Goal: Find specific page/section: Find specific page/section

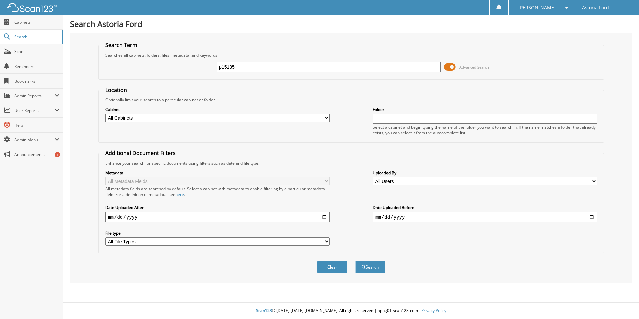
type input "p15135"
click at [355, 261] on button "Search" at bounding box center [370, 267] width 30 height 12
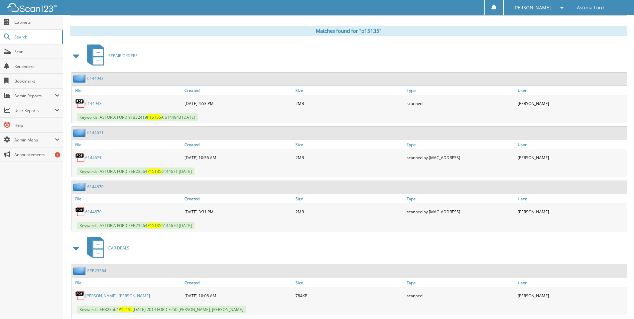
click at [80, 54] on span at bounding box center [76, 56] width 9 height 12
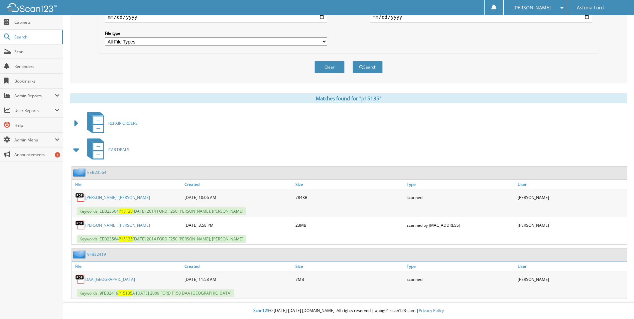
click at [111, 195] on link "[PERSON_NAME], [PERSON_NAME]" at bounding box center [117, 198] width 65 height 6
drag, startPoint x: 99, startPoint y: 225, endPoint x: 127, endPoint y: 210, distance: 32.2
click at [99, 225] on link "[PERSON_NAME], [PERSON_NAME]" at bounding box center [117, 225] width 65 height 6
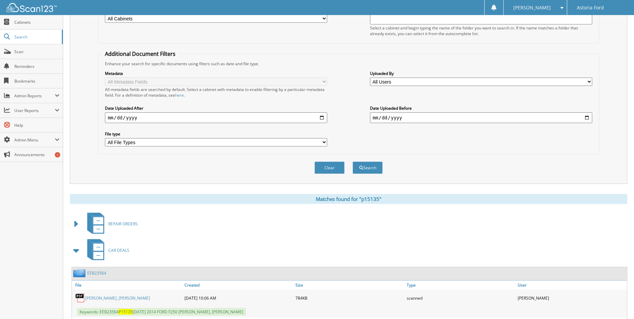
scroll to position [0, 0]
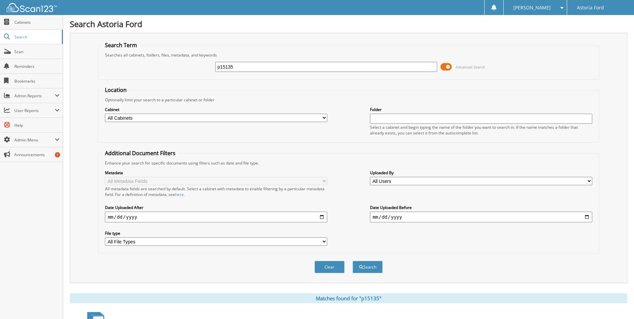
drag, startPoint x: 240, startPoint y: 66, endPoint x: 183, endPoint y: 59, distance: 57.9
click at [181, 64] on div "p15135 Advanced Search" at bounding box center [349, 67] width 494 height 18
type input "366349"
click at [353, 261] on button "Search" at bounding box center [368, 267] width 30 height 12
click at [214, 116] on select "All Cabinets ACCOUNTS PAYABLE ACCOUNTS RECEIVABLE CAR DEALS DANE GOUGE DEAD DEA…" at bounding box center [216, 118] width 222 height 8
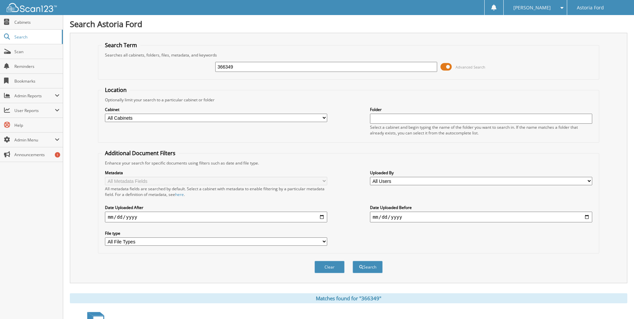
select select "8762"
click at [105, 114] on select "All Cabinets ACCOUNTS PAYABLE ACCOUNTS RECEIVABLE CAR DEALS DANE GOUGE DEAD DEA…" at bounding box center [216, 118] width 222 height 8
click at [373, 270] on button "Search" at bounding box center [368, 267] width 30 height 12
drag, startPoint x: 248, startPoint y: 65, endPoint x: 175, endPoint y: 50, distance: 74.6
click at [175, 55] on fieldset "Search Term Searches all cabinets, folders, files, metadata, and keywords 36634…" at bounding box center [348, 60] width 501 height 38
